Goal: Task Accomplishment & Management: Complete application form

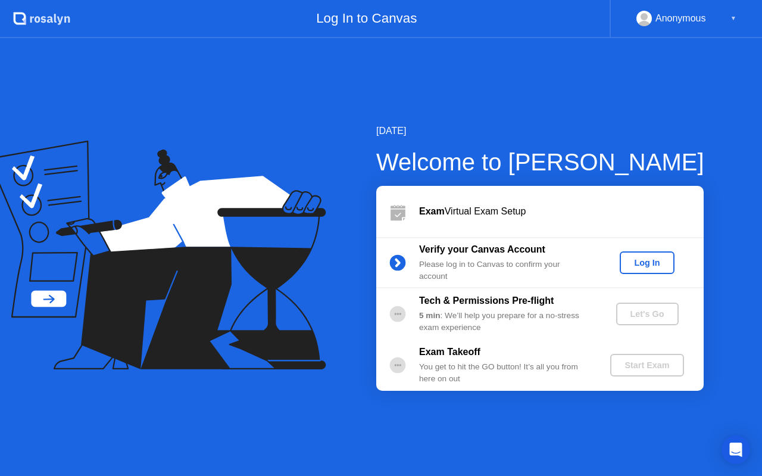
click at [662, 267] on div "Log In" at bounding box center [646, 263] width 45 height 10
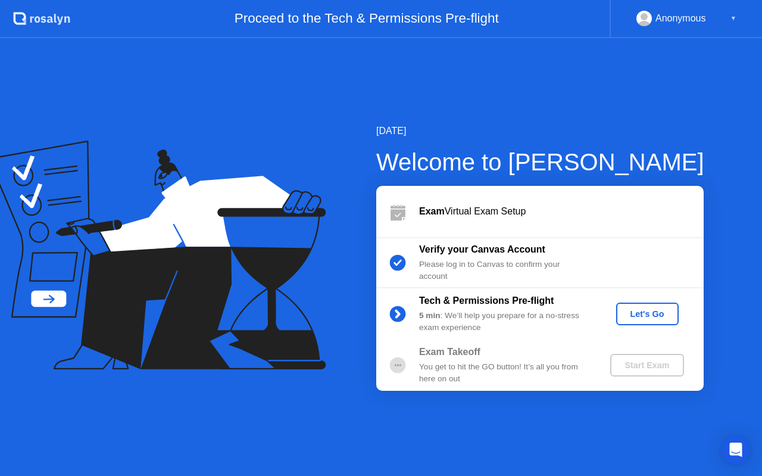
click at [652, 315] on div "Let's Go" at bounding box center [647, 314] width 53 height 10
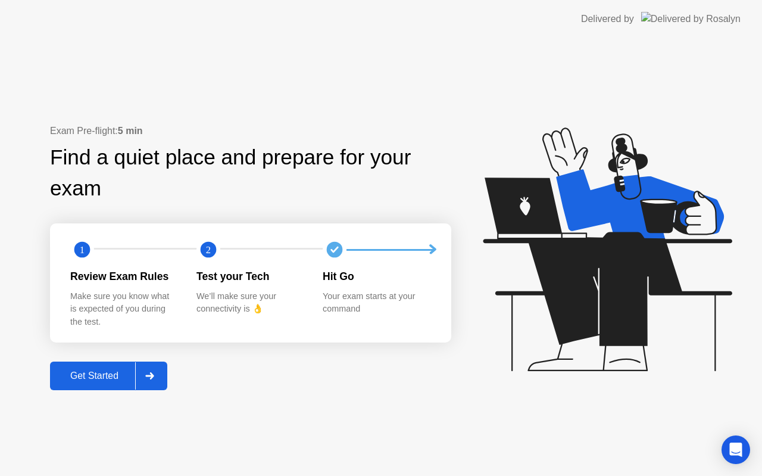
click at [96, 379] on div "Get Started" at bounding box center [95, 375] width 82 height 11
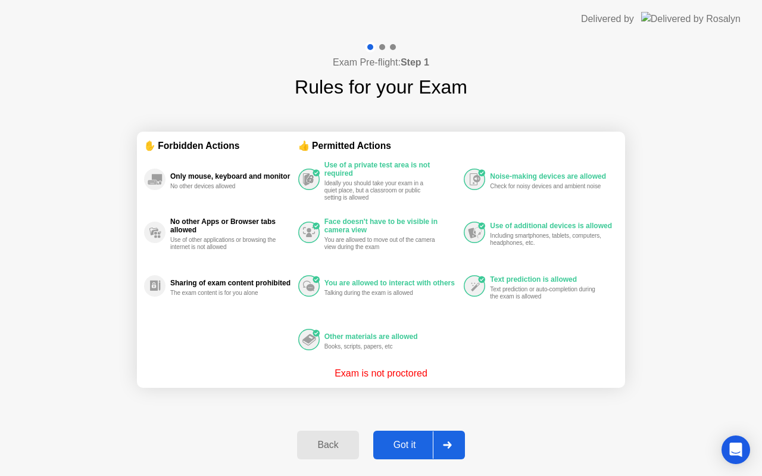
click at [408, 450] on div "Got it" at bounding box center [405, 444] width 56 height 11
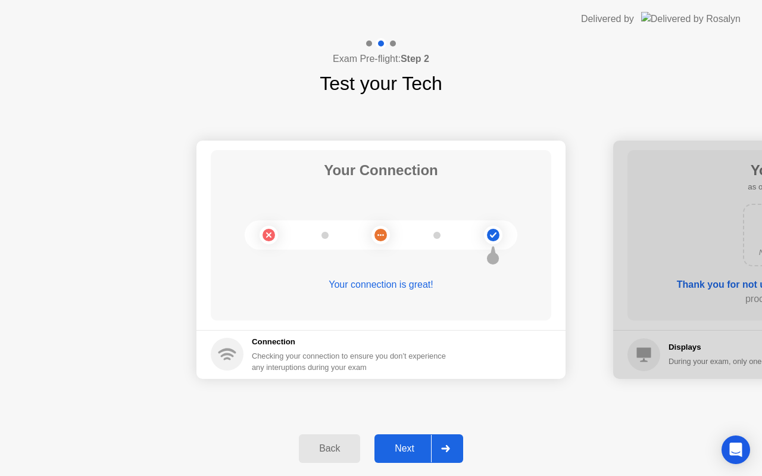
click at [408, 450] on div "Next" at bounding box center [404, 448] width 53 height 11
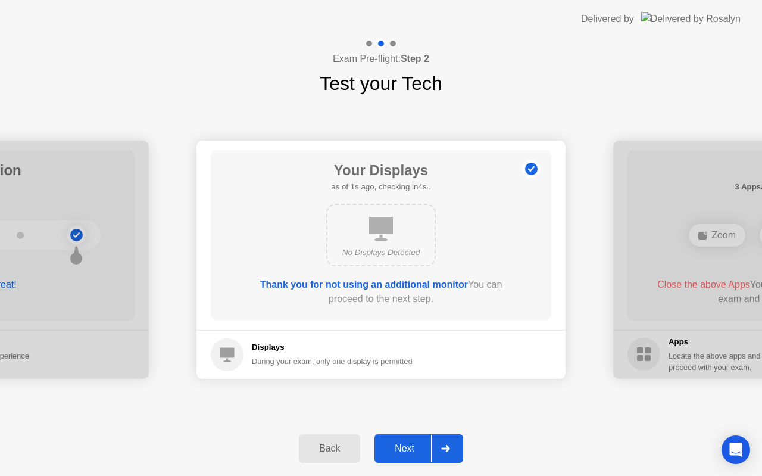
click at [408, 450] on div "Next" at bounding box center [404, 448] width 53 height 11
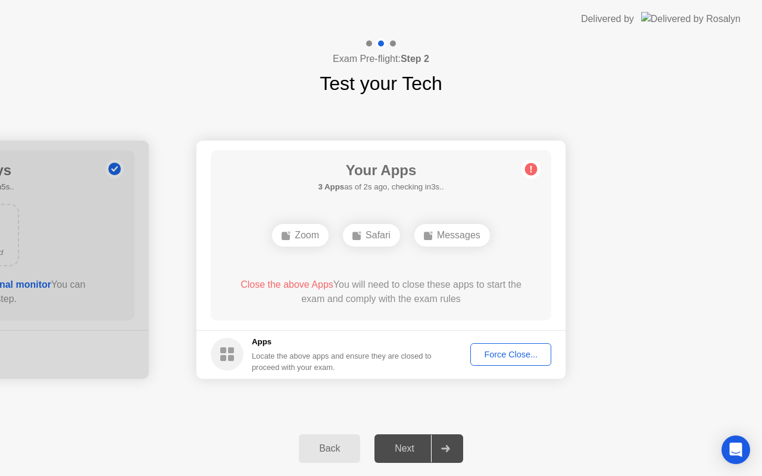
click at [285, 285] on span "Close the above Apps" at bounding box center [286, 284] width 93 height 10
click at [304, 228] on div "Zoom" at bounding box center [300, 235] width 57 height 23
click at [505, 352] on div "Force Close..." at bounding box center [510, 354] width 73 height 10
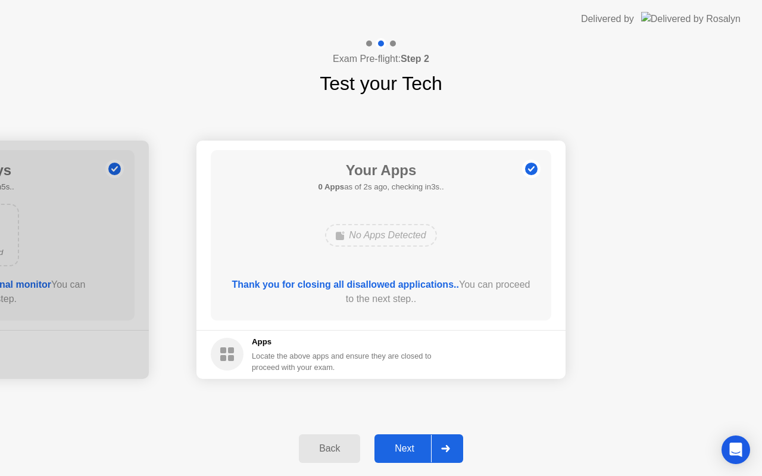
click at [414, 448] on div "Next" at bounding box center [404, 448] width 53 height 11
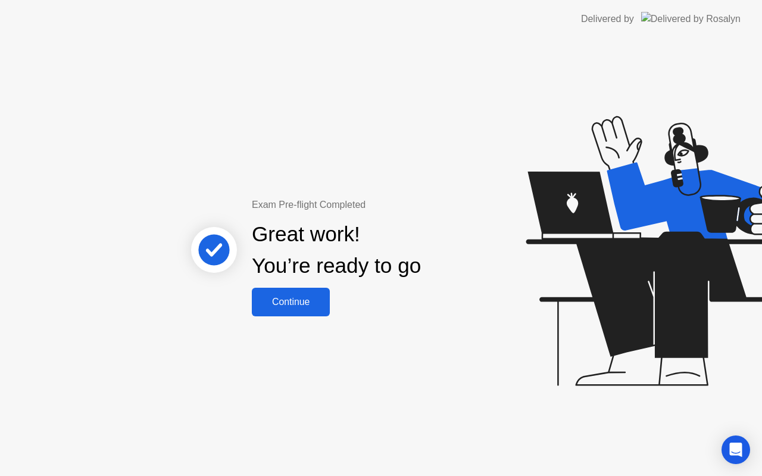
click at [299, 310] on button "Continue" at bounding box center [291, 301] width 78 height 29
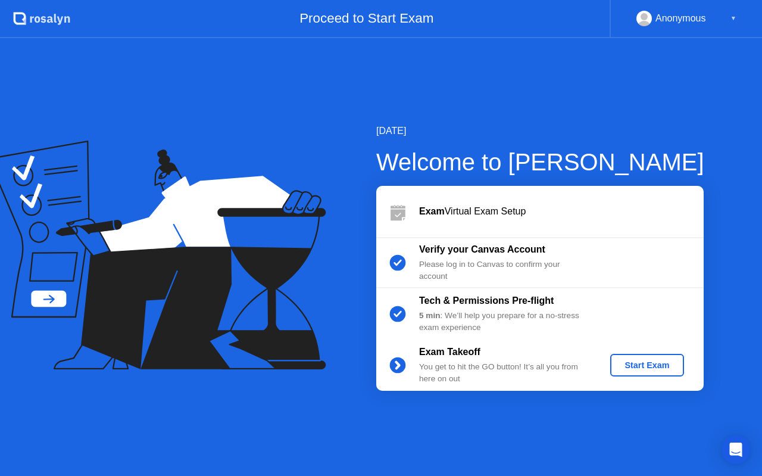
click at [644, 369] on div "Start Exam" at bounding box center [647, 365] width 64 height 10
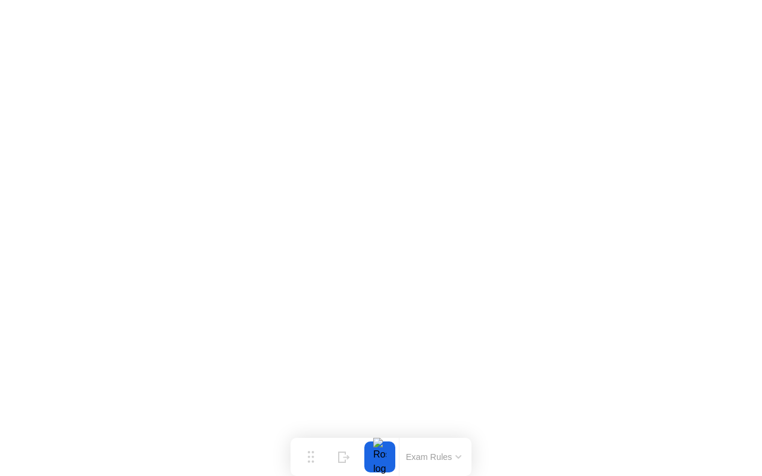
click at [435, 453] on button "Exam Rules" at bounding box center [433, 456] width 63 height 11
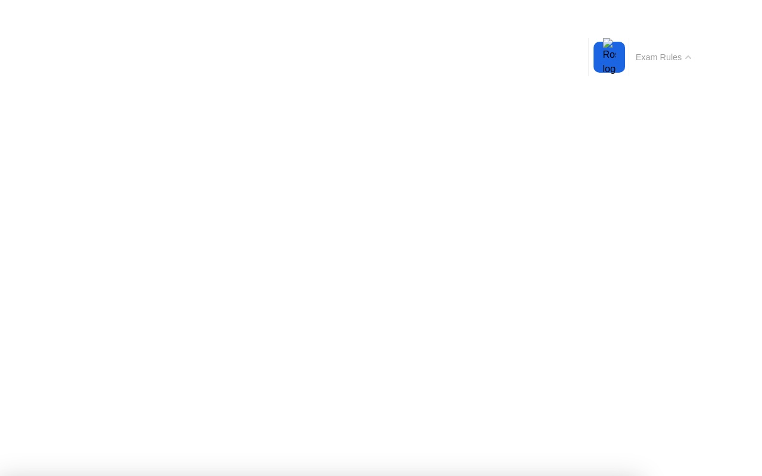
click at [669, 62] on button "Exam Rules" at bounding box center [663, 57] width 63 height 11
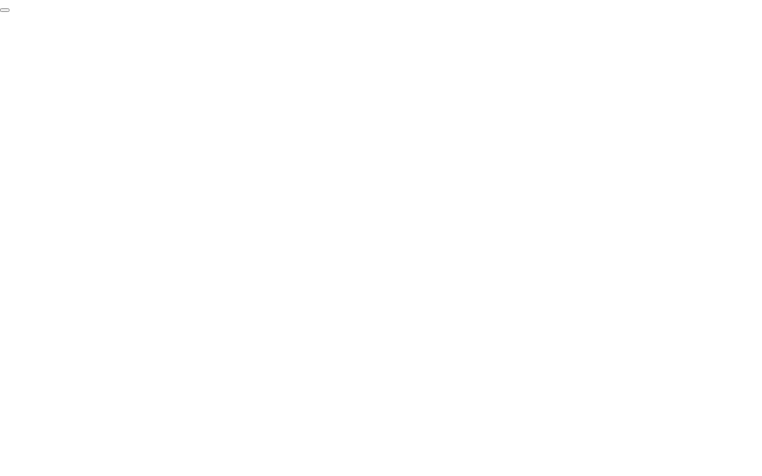
click div "End Proctoring Session"
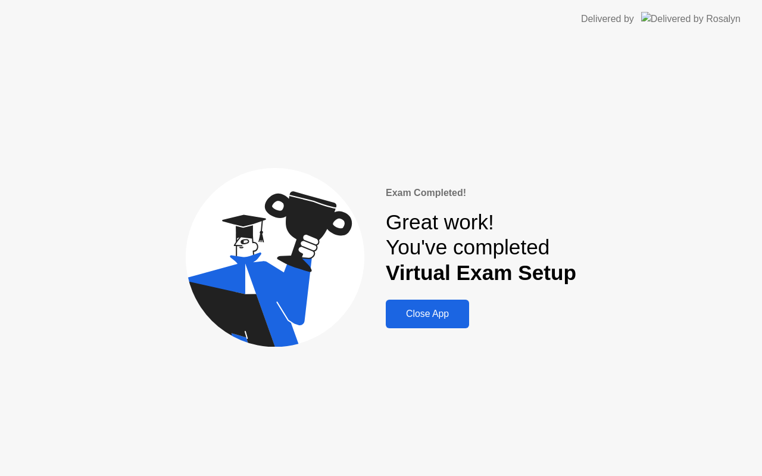
click at [437, 312] on div "Close App" at bounding box center [427, 313] width 76 height 11
